Goal: Task Accomplishment & Management: Manage account settings

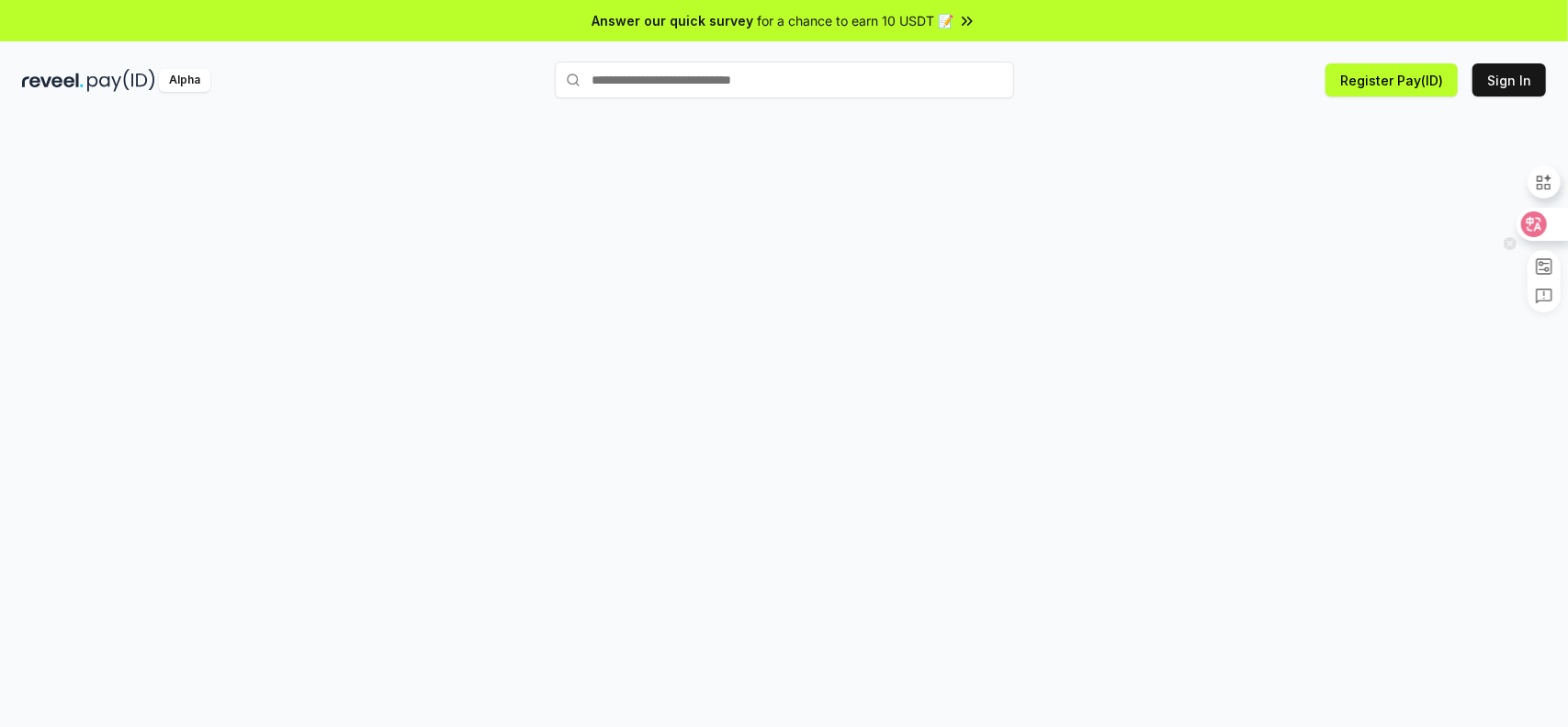
click at [1540, 218] on icon at bounding box center [1534, 224] width 16 height 15
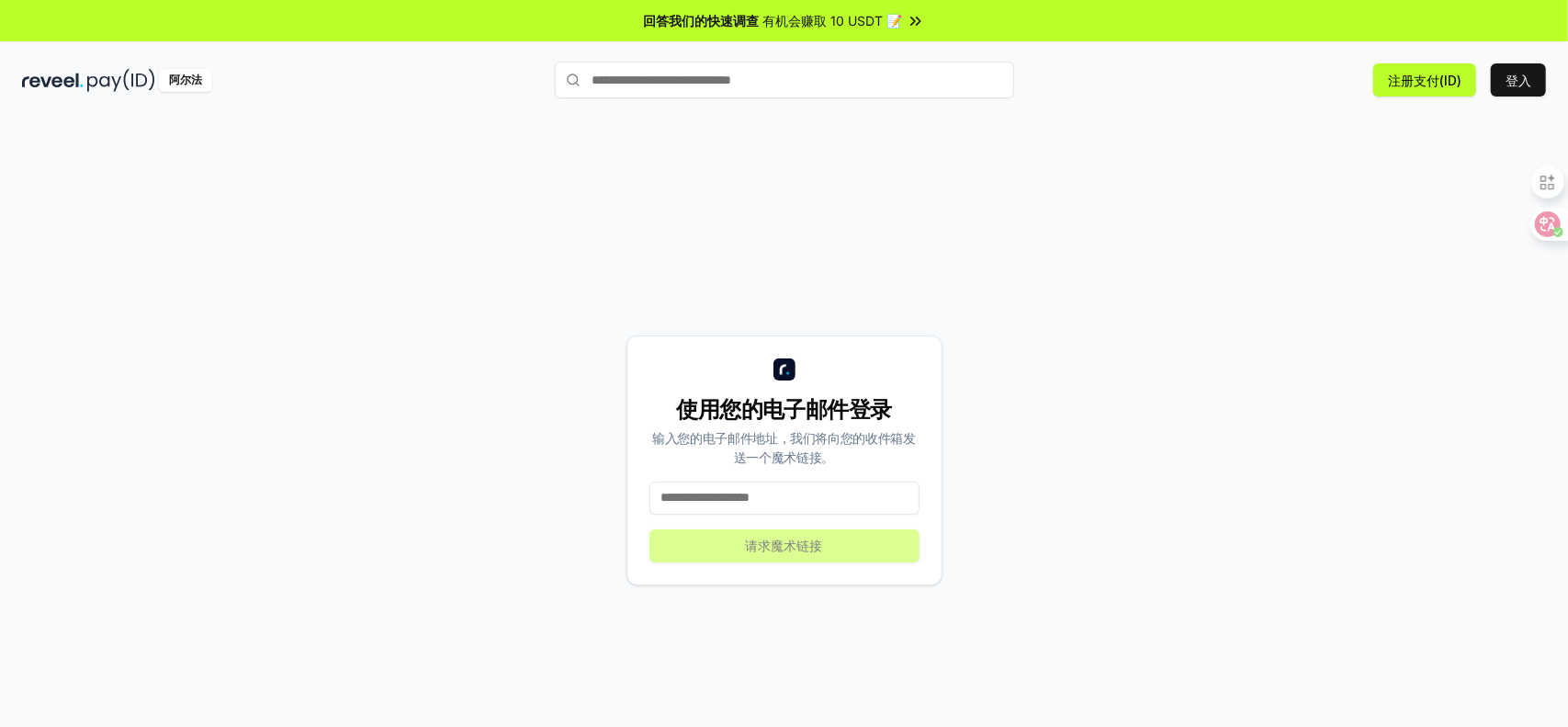
click at [716, 78] on input "text" at bounding box center [784, 79] width 459 height 37
click at [1530, 87] on font "登入" at bounding box center [1517, 80] width 26 height 19
click at [769, 497] on input at bounding box center [784, 497] width 270 height 33
click at [762, 506] on input at bounding box center [784, 497] width 270 height 33
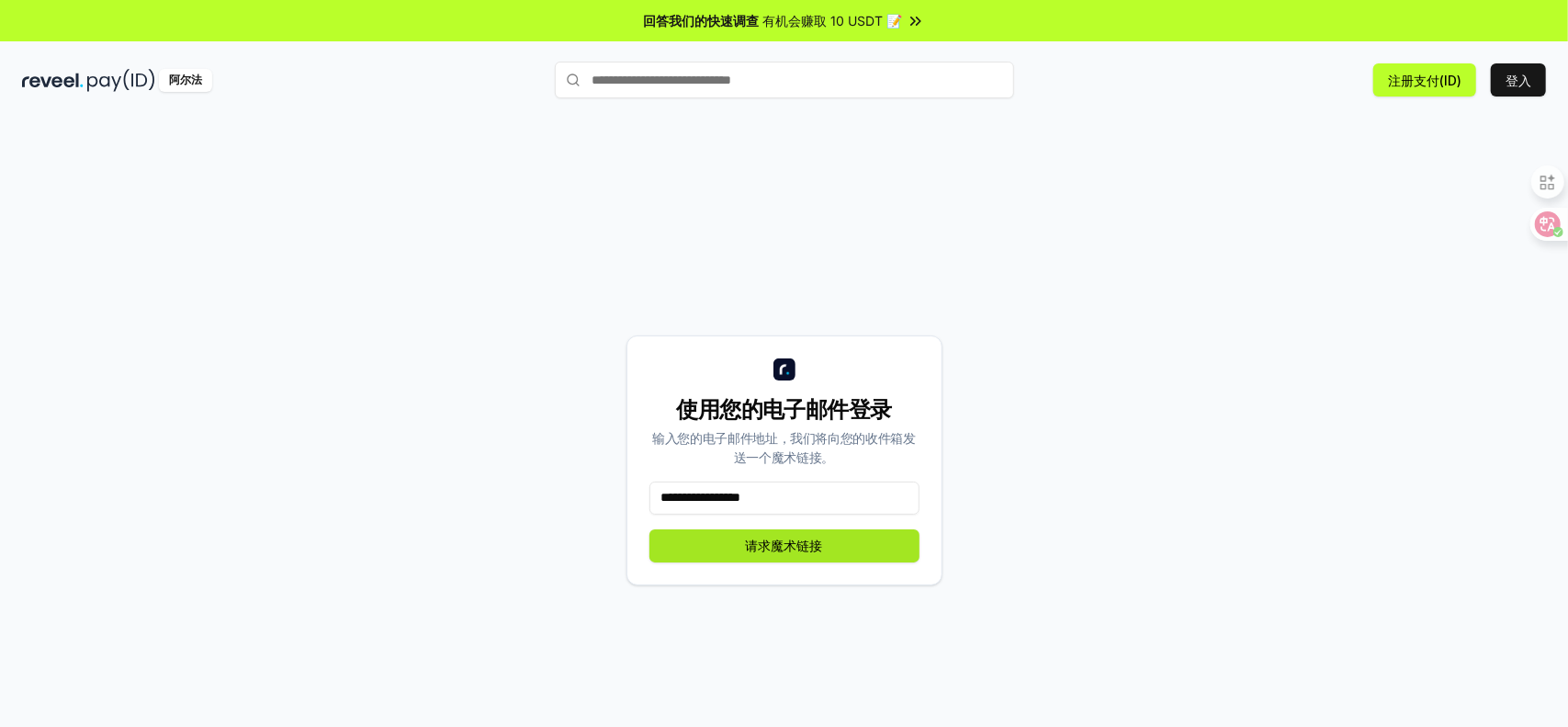
type input "**********"
click at [784, 545] on font "请求魔术链接" at bounding box center [784, 545] width 78 height 16
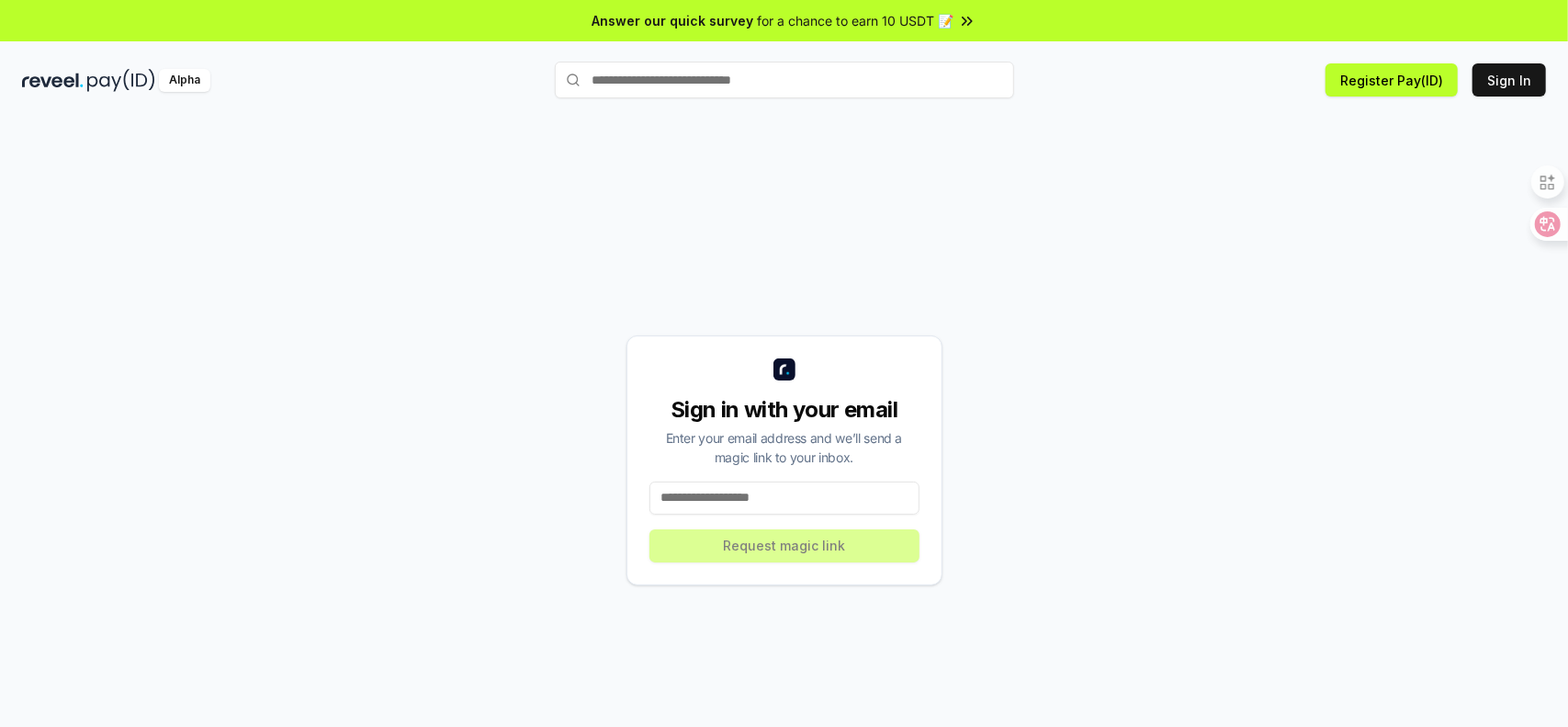
click at [832, 510] on input at bounding box center [784, 497] width 270 height 33
drag, startPoint x: 1410, startPoint y: 324, endPoint x: 1400, endPoint y: 329, distance: 11.2
click at [1410, 324] on div "Sign in with your email Enter your email address and we’ll send a magic link to…" at bounding box center [784, 459] width 1524 height 638
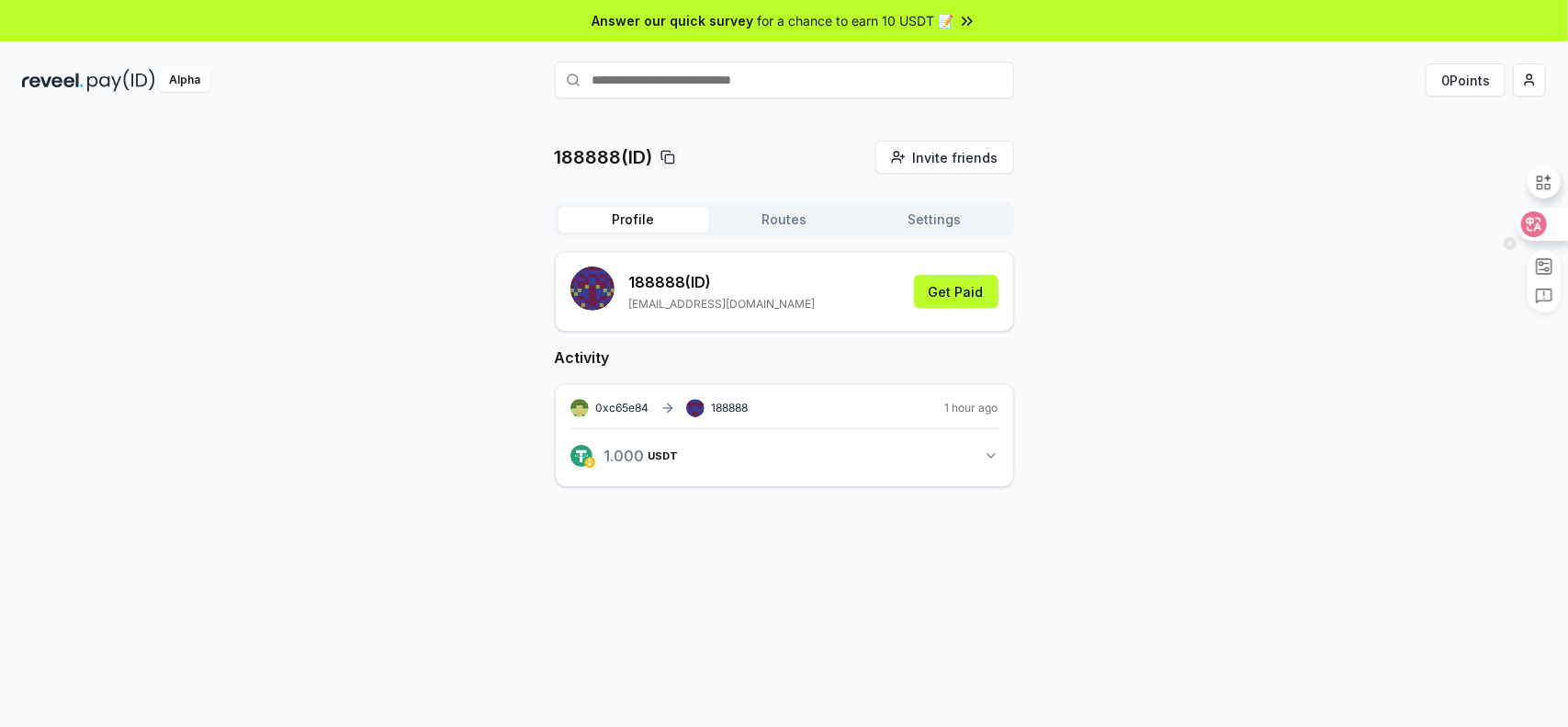
click at [1542, 221] on icon at bounding box center [1533, 223] width 26 height 26
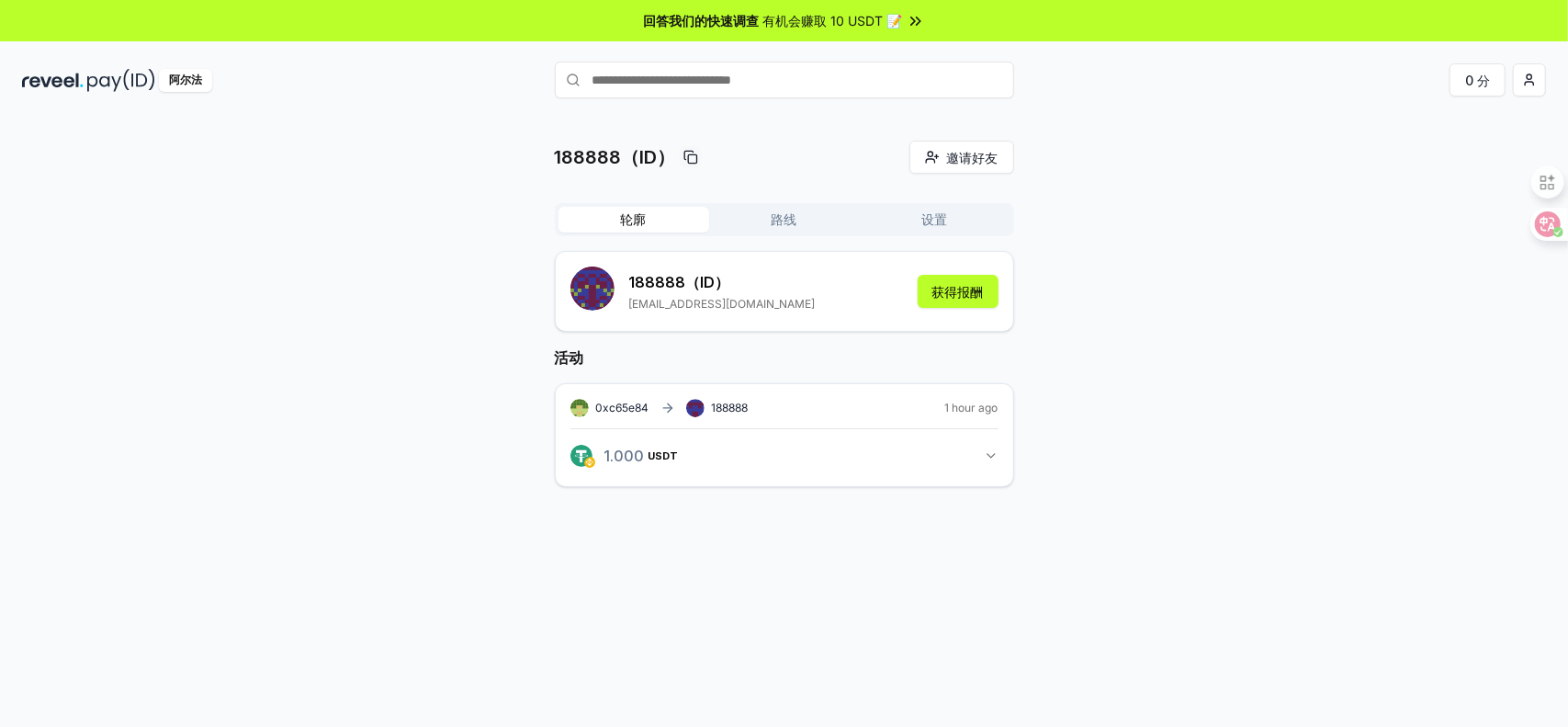
click at [692, 155] on icon at bounding box center [691, 157] width 15 height 15
click at [681, 153] on div at bounding box center [690, 156] width 22 height 22
click at [692, 156] on icon at bounding box center [691, 157] width 15 height 15
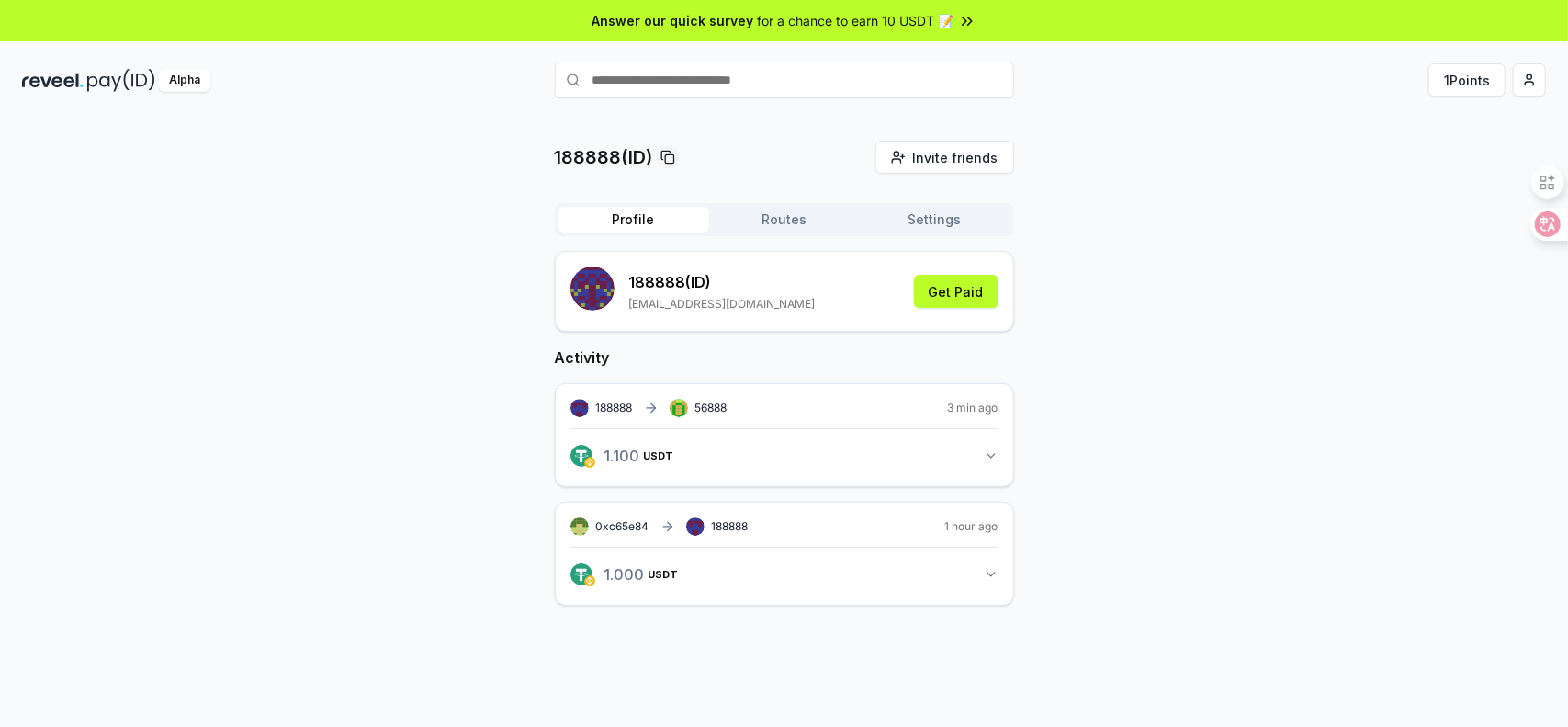
click at [479, 477] on div "188888(ID) Invite friends Invite Profile Routes Settings 188888 (ID) [EMAIL_ADD…" at bounding box center [784, 388] width 1524 height 494
click at [1544, 223] on icon at bounding box center [1533, 223] width 26 height 26
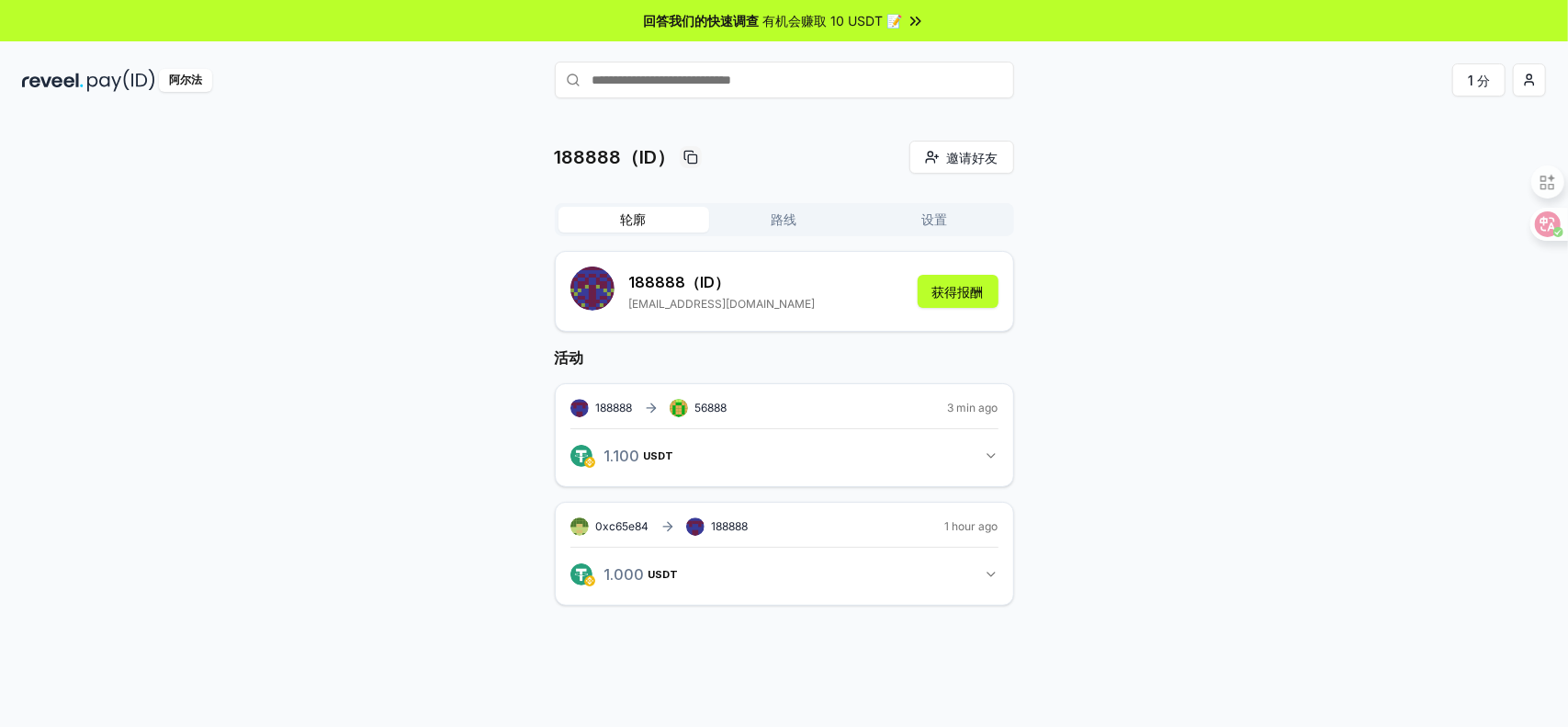
click at [934, 222] on font "设置" at bounding box center [934, 218] width 26 height 16
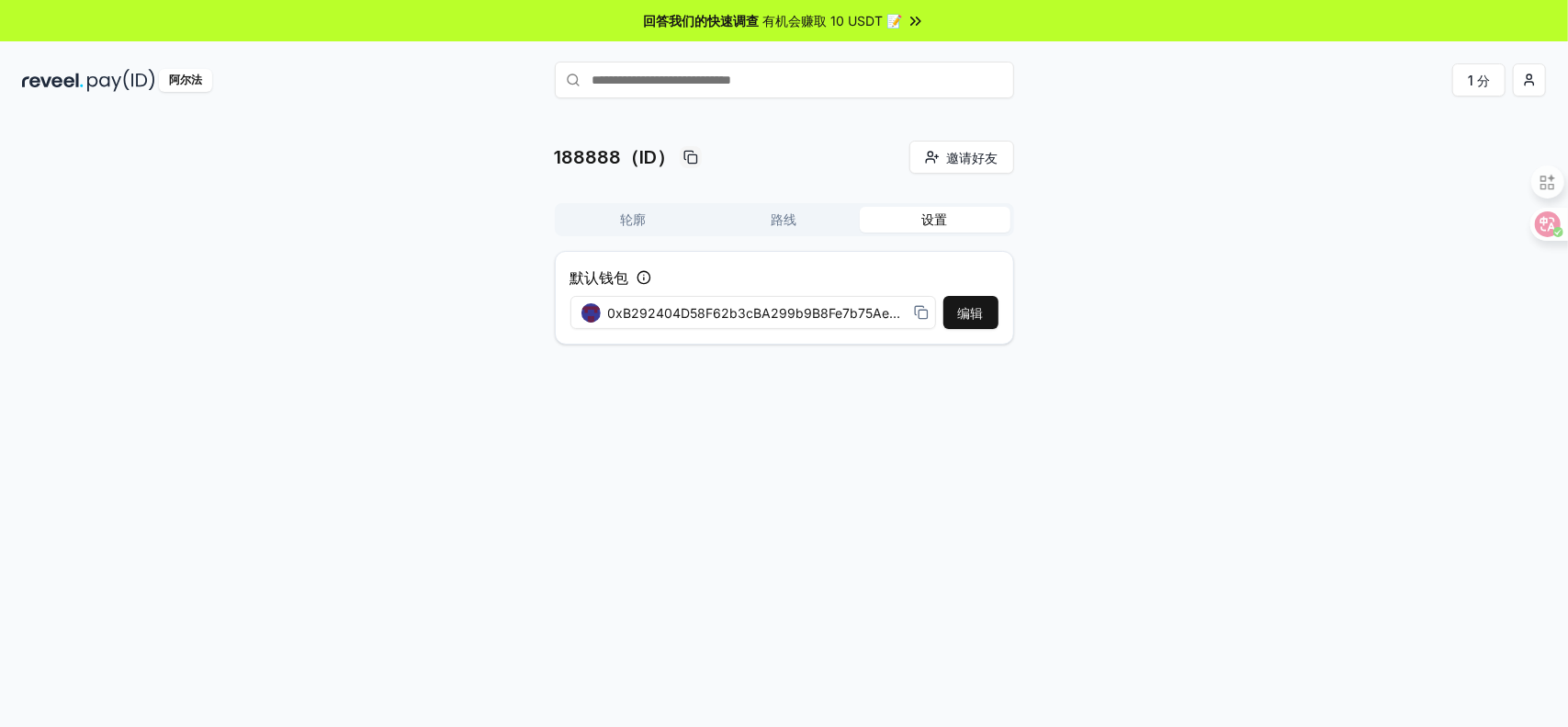
click at [810, 216] on button "路线" at bounding box center [784, 219] width 150 height 26
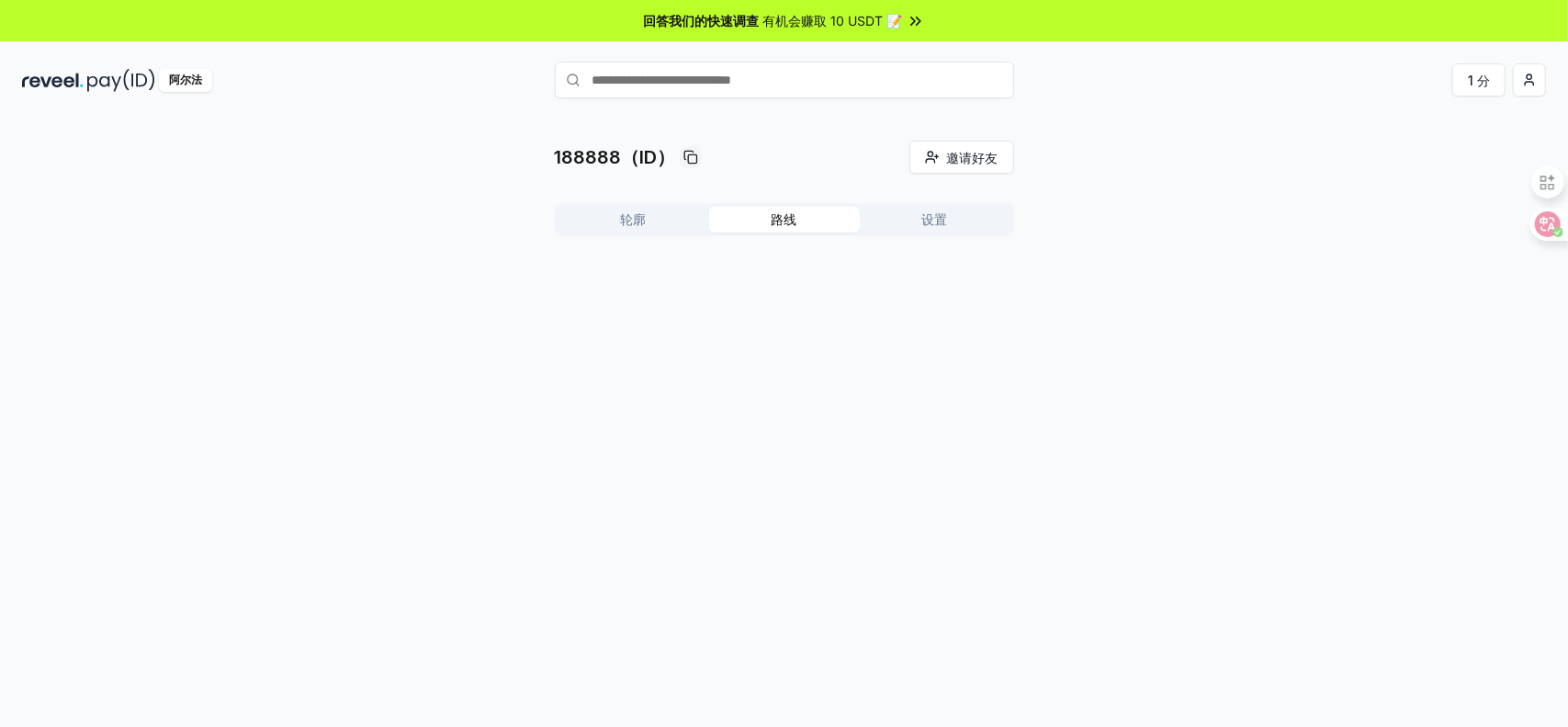
click at [623, 229] on button "轮廓" at bounding box center [633, 219] width 150 height 26
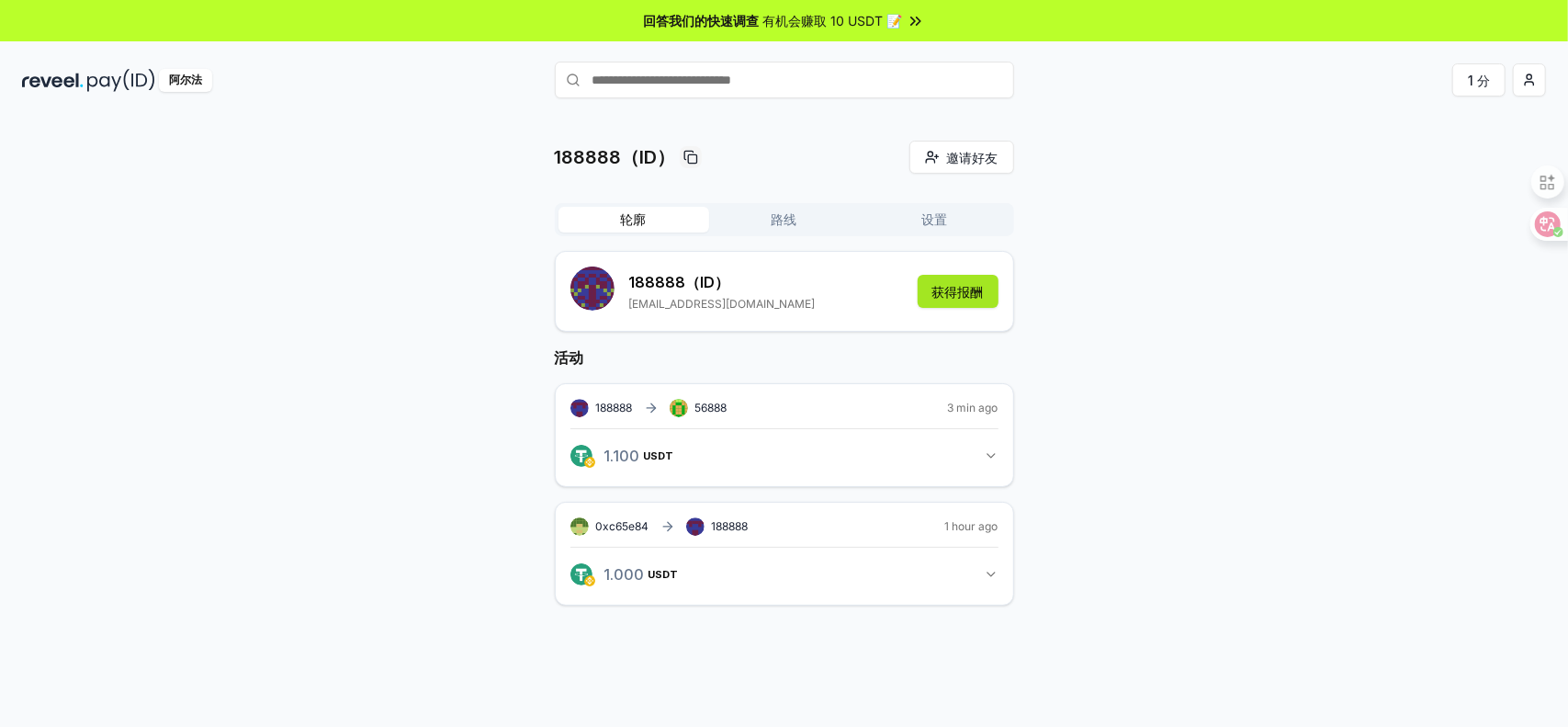
click at [963, 295] on font "获得报酬" at bounding box center [957, 291] width 51 height 16
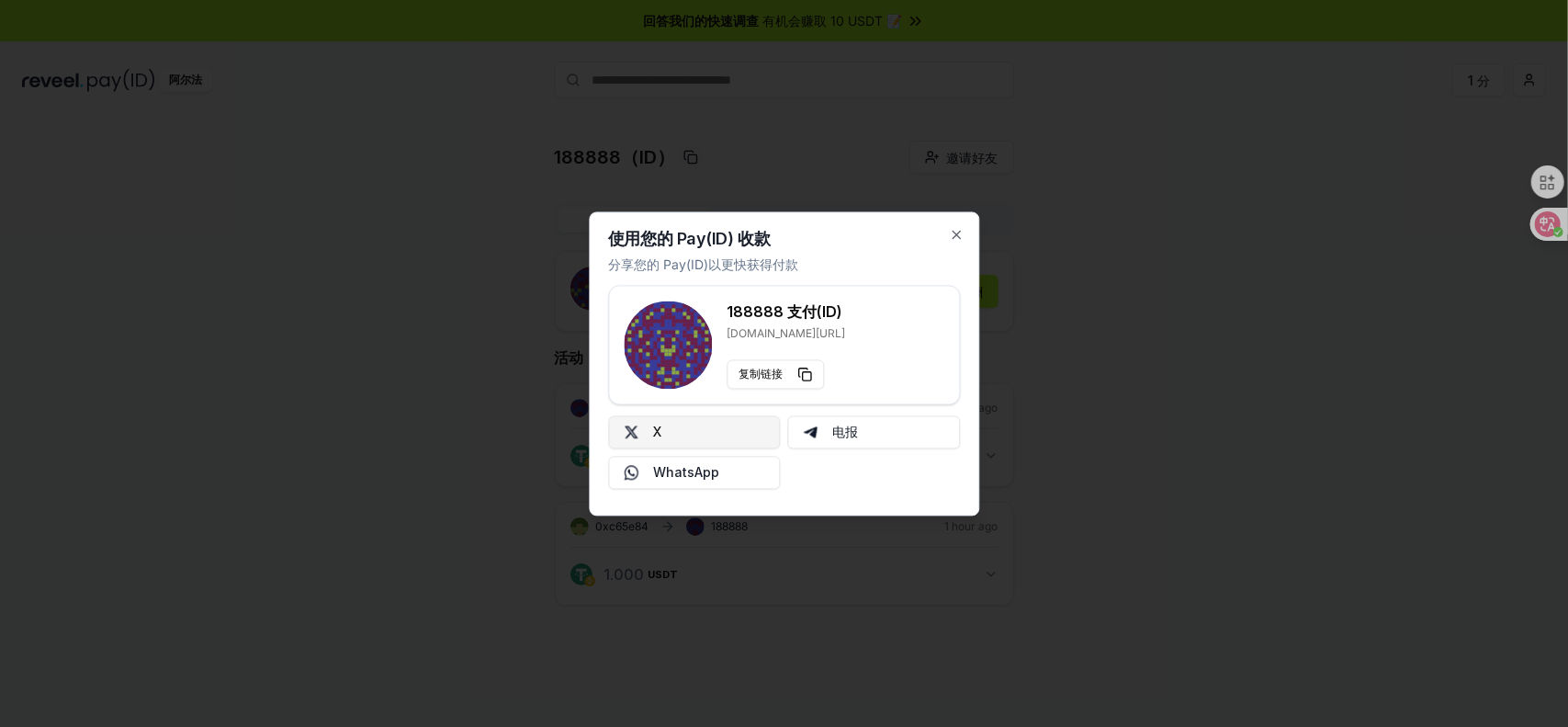
click at [742, 421] on button "X" at bounding box center [694, 431] width 173 height 33
click at [958, 238] on icon "button" at bounding box center [956, 234] width 15 height 15
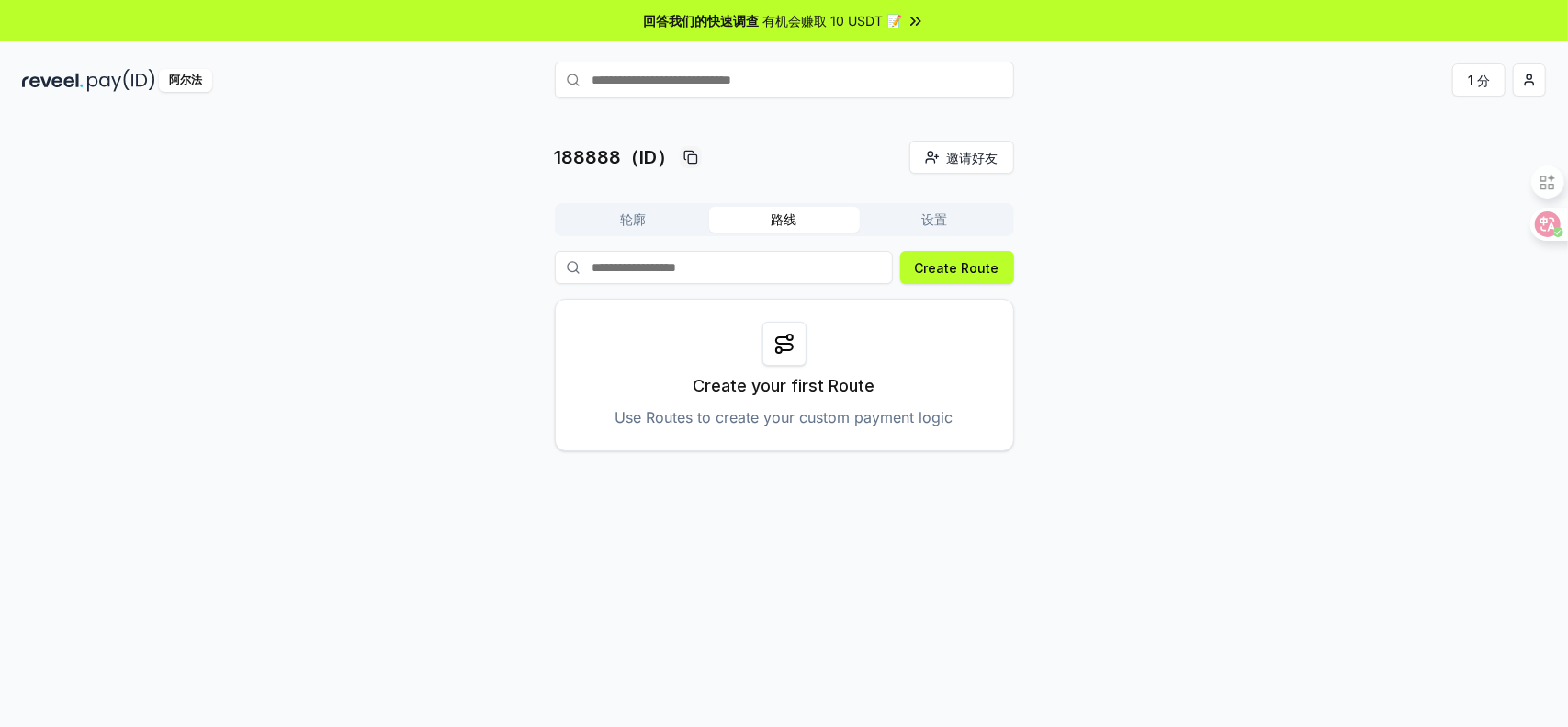
click at [784, 222] on font "路线" at bounding box center [784, 218] width 26 height 16
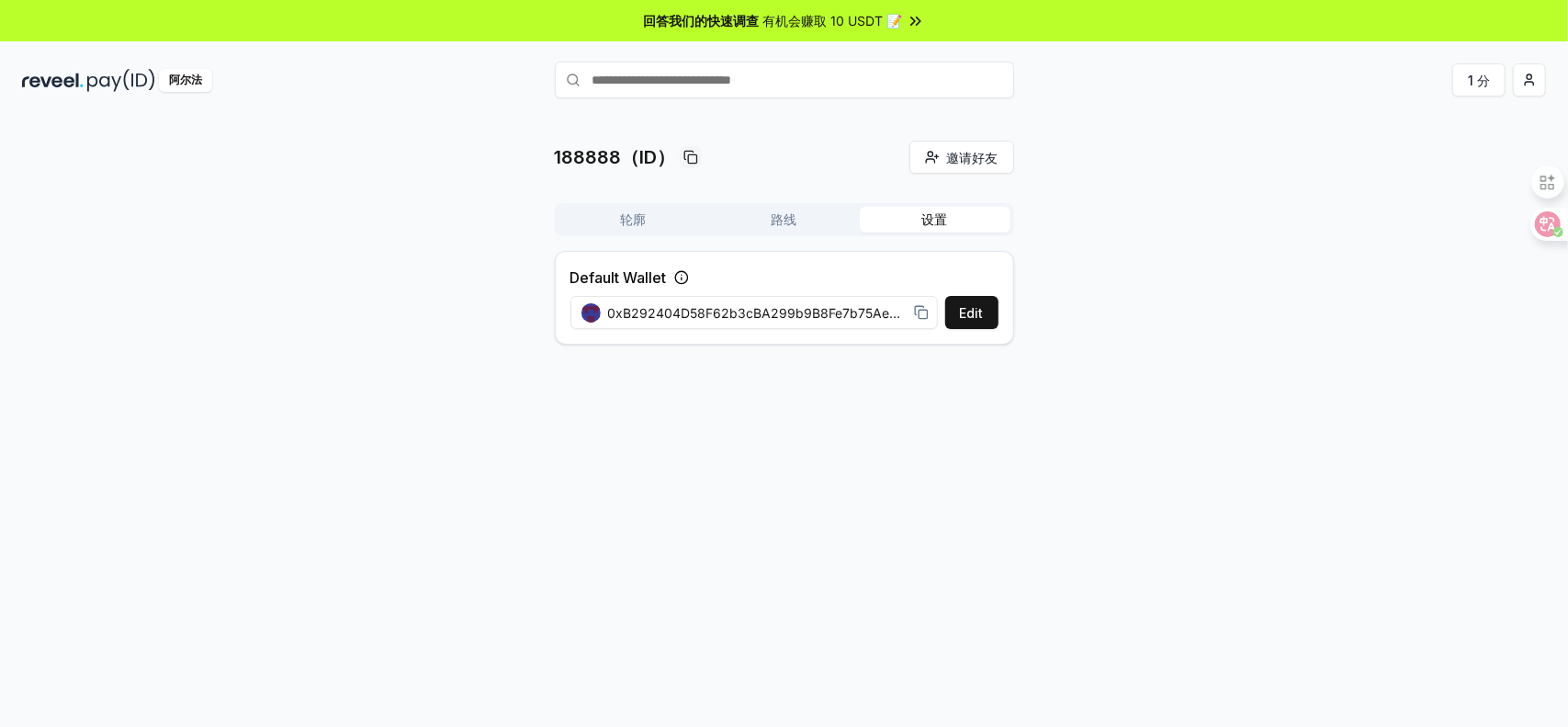
click at [921, 216] on button "设置" at bounding box center [934, 219] width 150 height 26
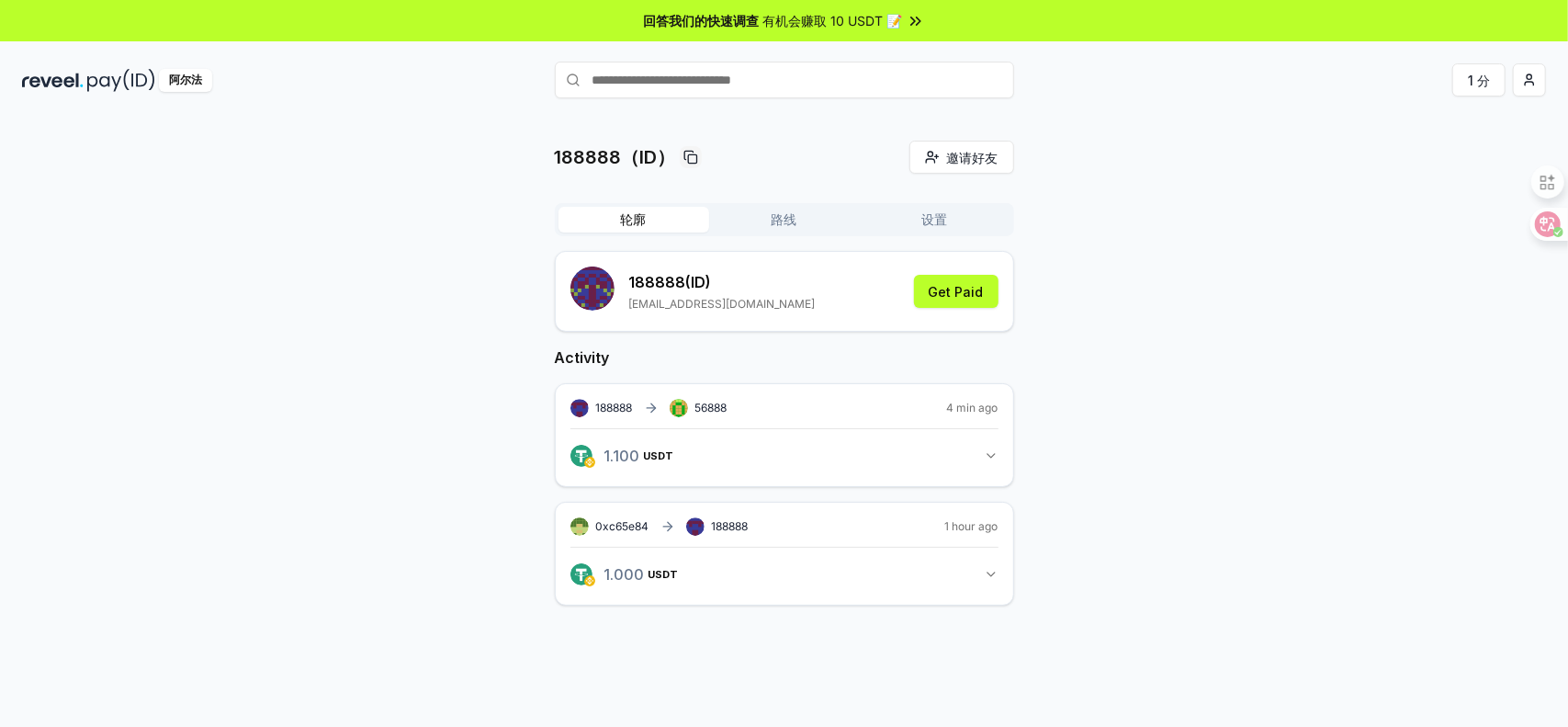
click at [604, 221] on button "轮廓" at bounding box center [633, 219] width 150 height 26
click at [624, 571] on span "1 USDT" at bounding box center [633, 574] width 59 height 15
click at [702, 525] on rect at bounding box center [695, 527] width 18 height 18
click at [685, 149] on icon at bounding box center [691, 157] width 15 height 15
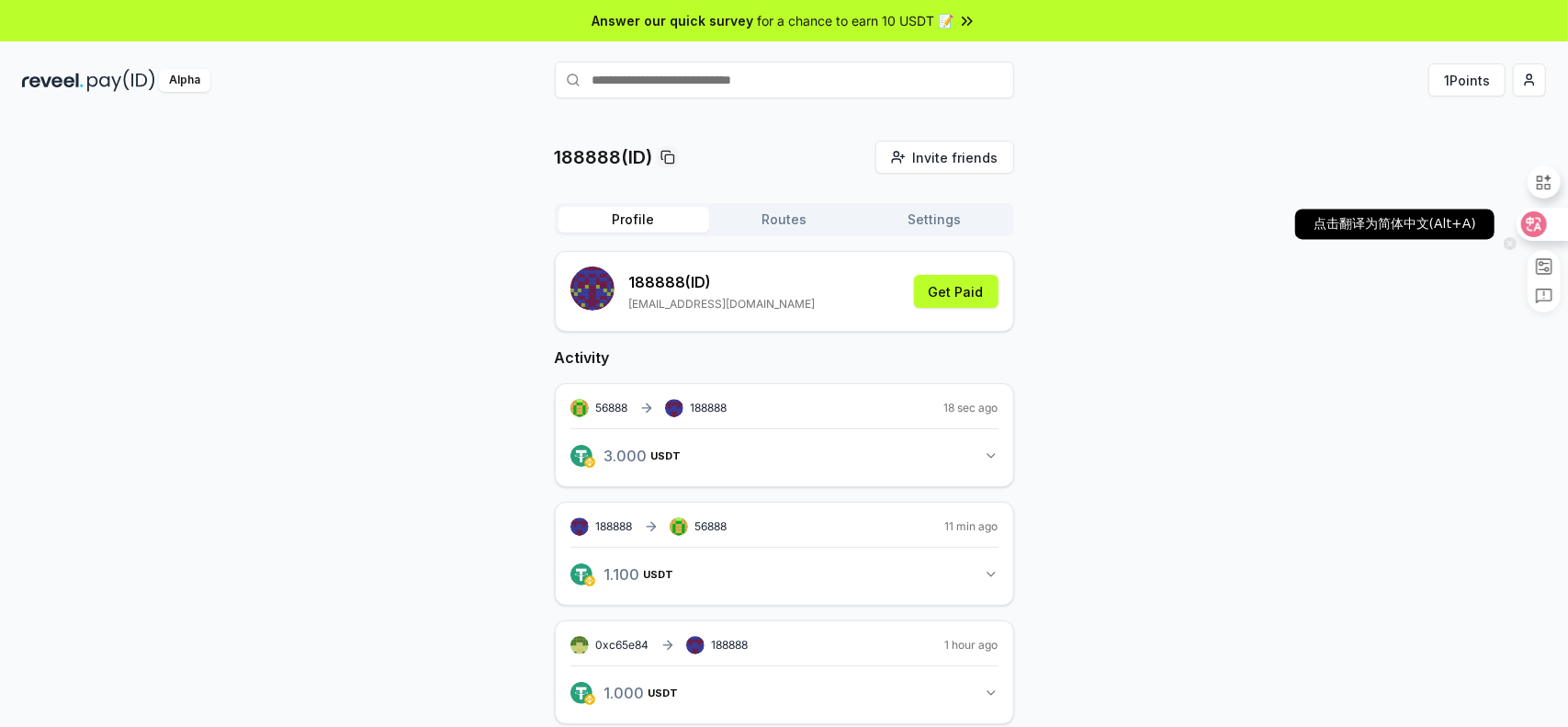
click at [1529, 223] on icon at bounding box center [1534, 224] width 16 height 15
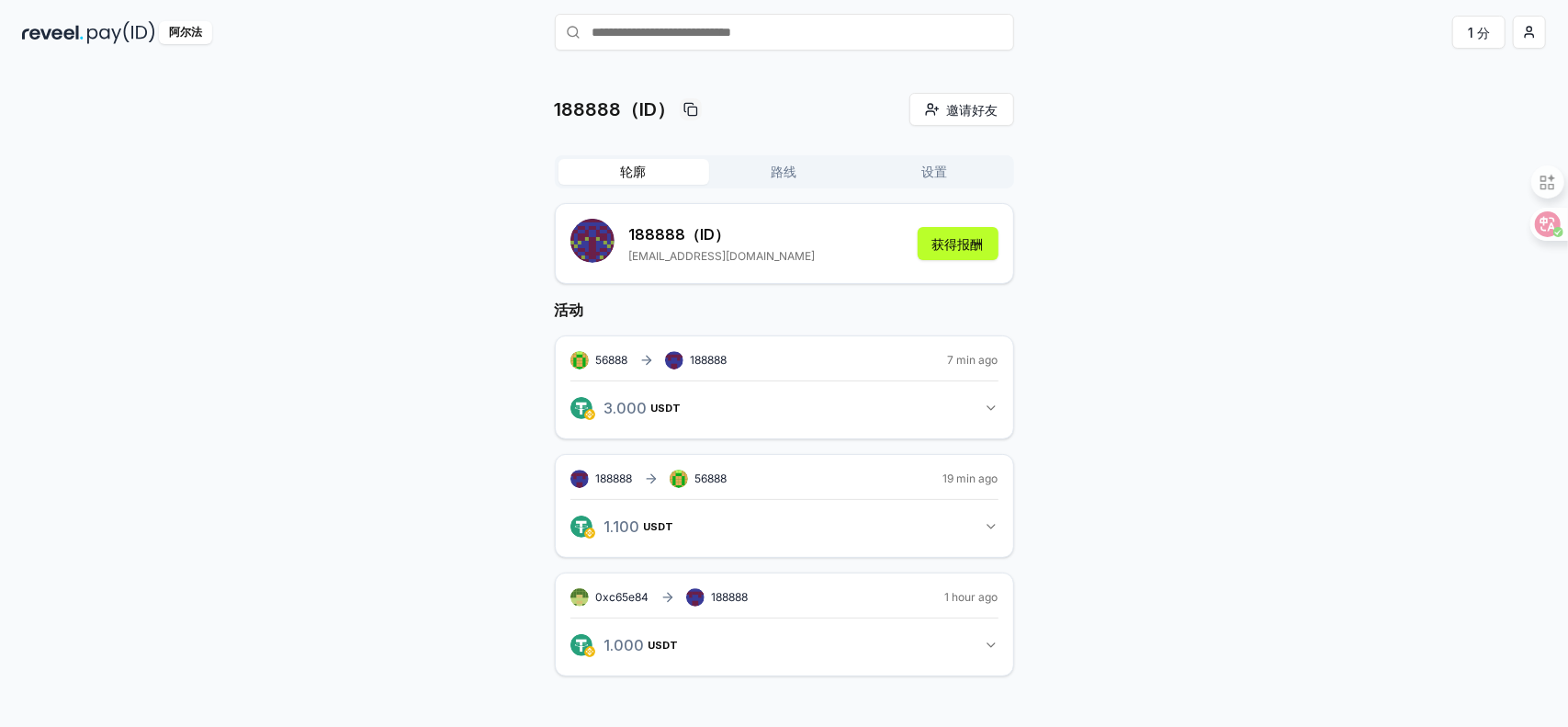
scroll to position [52, 0]
